Goal: Information Seeking & Learning: Compare options

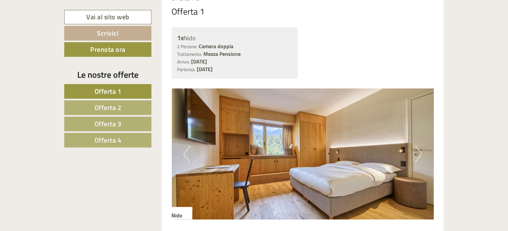
scroll to position [566, 0]
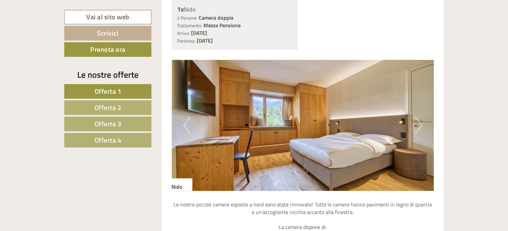
click at [416, 117] on button "Next" at bounding box center [418, 125] width 7 height 17
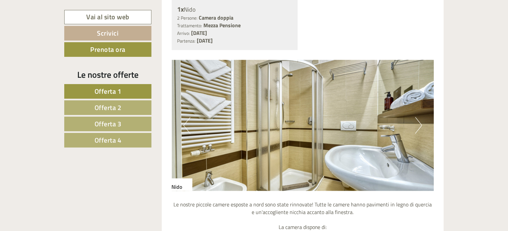
click at [417, 117] on button "Next" at bounding box center [418, 125] width 7 height 17
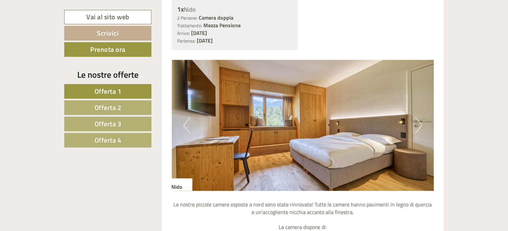
click at [417, 117] on button "Next" at bounding box center [418, 125] width 7 height 17
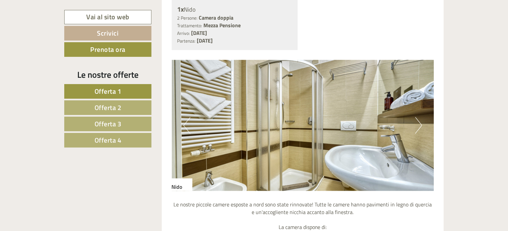
click at [418, 117] on button "Next" at bounding box center [418, 125] width 7 height 17
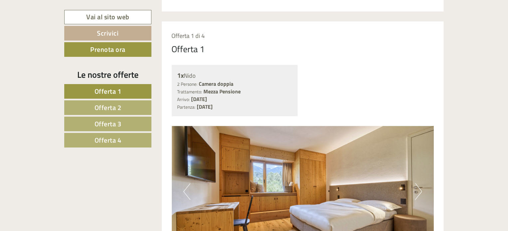
scroll to position [499, 0]
click at [110, 107] on span "Offerta 2" at bounding box center [107, 107] width 27 height 10
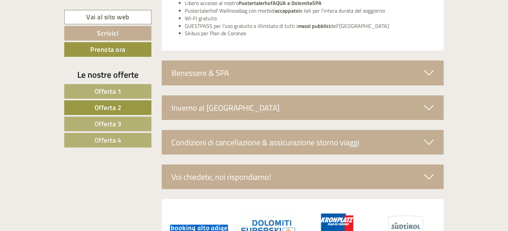
scroll to position [1235, 0]
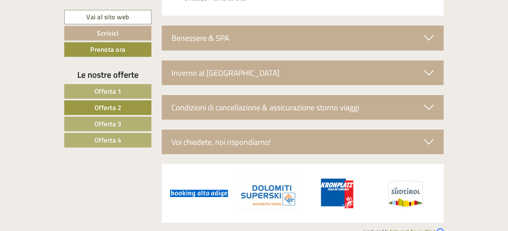
click at [144, 122] on link "Offerta 3" at bounding box center [107, 124] width 87 height 15
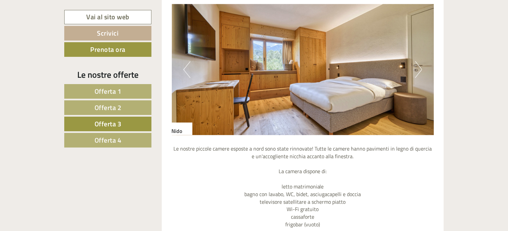
scroll to position [508, 0]
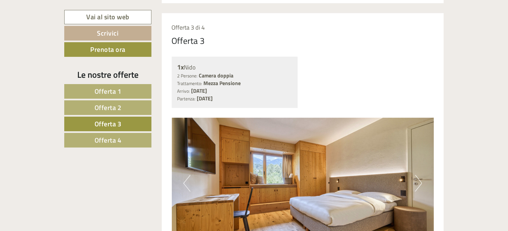
click at [124, 140] on link "Offerta 4" at bounding box center [107, 140] width 87 height 15
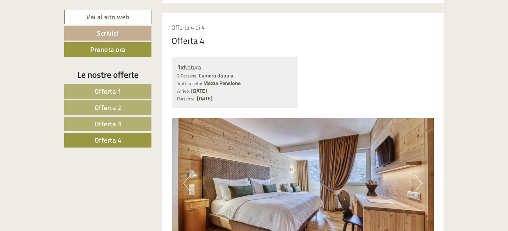
click at [126, 94] on link "Offerta 1" at bounding box center [107, 91] width 87 height 15
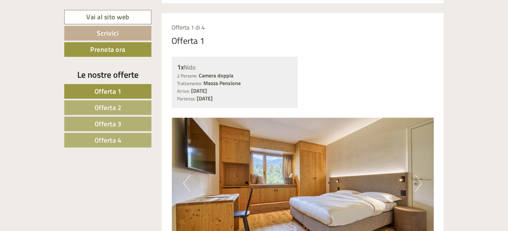
click at [123, 102] on link "Offerta 2" at bounding box center [107, 107] width 87 height 15
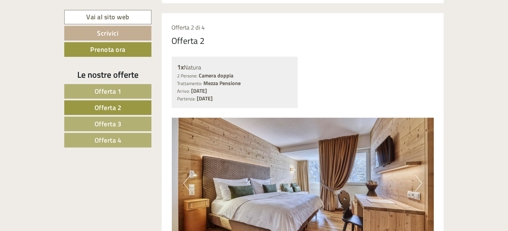
click at [122, 119] on link "Offerta 3" at bounding box center [107, 124] width 87 height 15
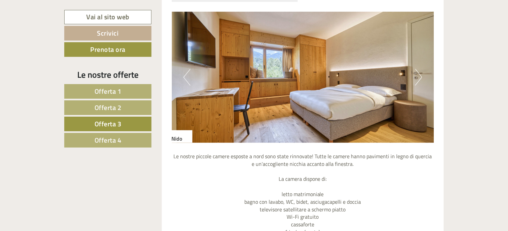
scroll to position [741, 0]
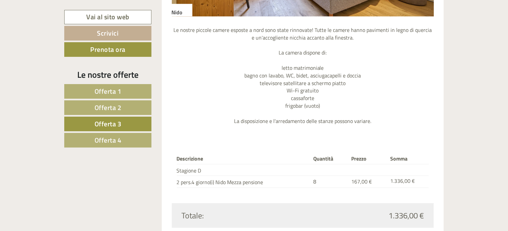
click at [122, 93] on link "Offerta 1" at bounding box center [107, 91] width 87 height 15
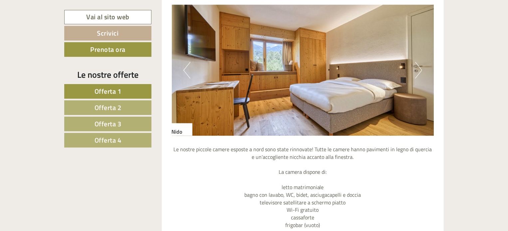
scroll to position [707, 0]
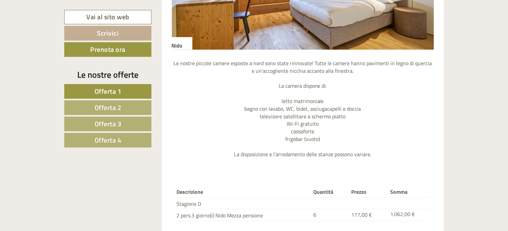
click at [114, 127] on span "Offerta 3" at bounding box center [107, 124] width 27 height 10
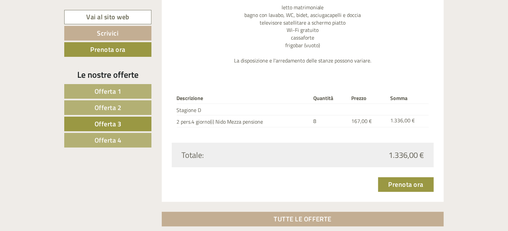
scroll to position [874, 0]
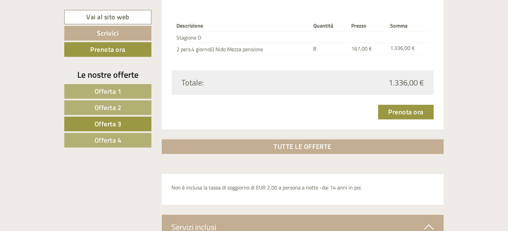
click at [114, 89] on span "Offerta 1" at bounding box center [107, 91] width 27 height 10
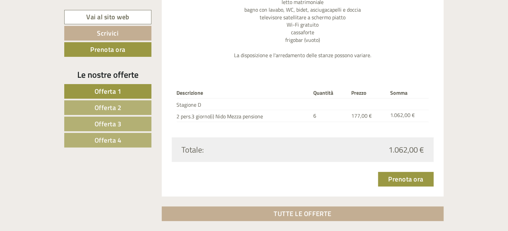
scroll to position [807, 0]
click at [118, 122] on span "Offerta 3" at bounding box center [107, 124] width 27 height 10
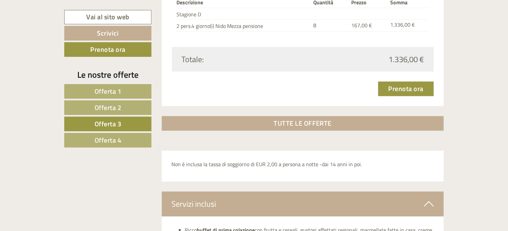
scroll to position [897, 0]
click at [123, 135] on link "Offerta 4" at bounding box center [107, 140] width 87 height 15
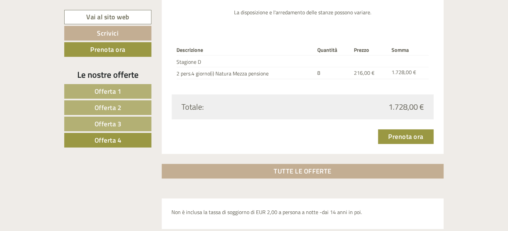
scroll to position [895, 0]
click at [106, 111] on span "Offerta 2" at bounding box center [107, 107] width 27 height 10
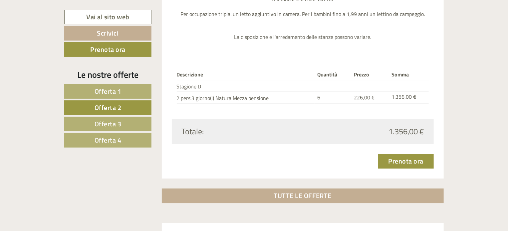
scroll to position [871, 0]
click at [131, 137] on link "Offerta 4" at bounding box center [107, 140] width 87 height 15
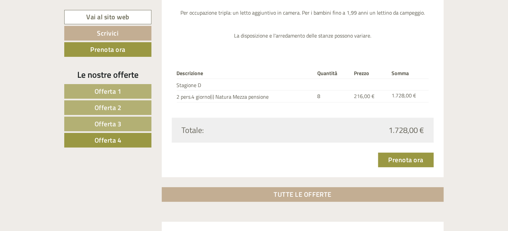
scroll to position [872, 0]
click at [97, 123] on span "Offerta 3" at bounding box center [107, 124] width 27 height 10
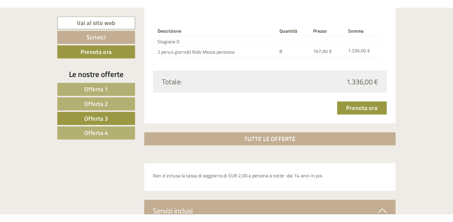
scroll to position [852, 0]
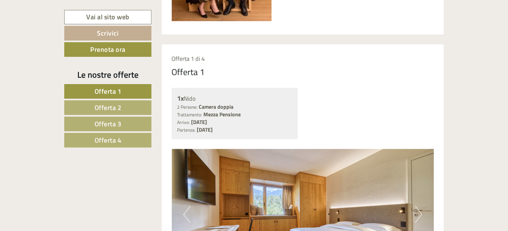
scroll to position [464, 0]
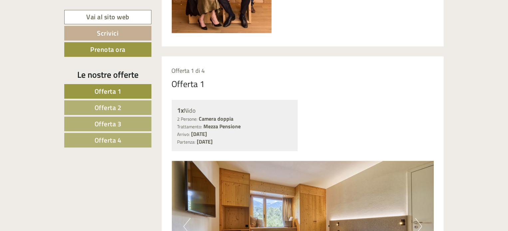
click at [133, 124] on link "Offerta 3" at bounding box center [107, 124] width 87 height 15
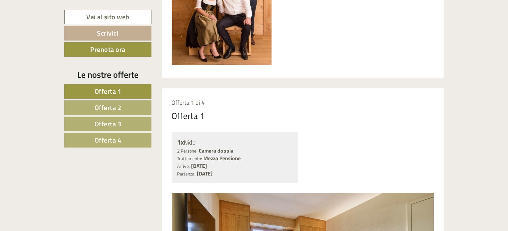
click at [96, 106] on span "Offerta 2" at bounding box center [107, 107] width 27 height 10
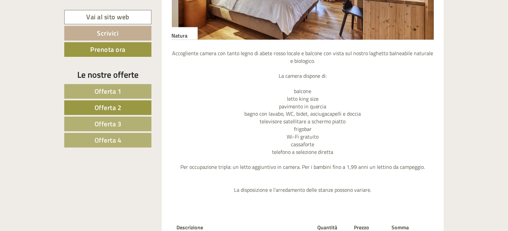
scroll to position [574, 0]
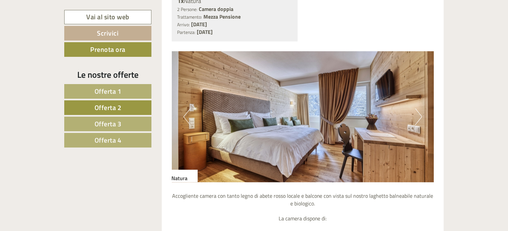
click at [117, 125] on span "Offerta 3" at bounding box center [107, 124] width 27 height 10
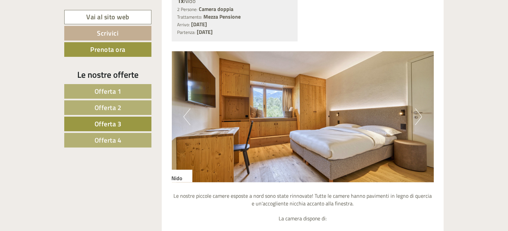
scroll to position [508, 0]
